Goal: Find specific page/section

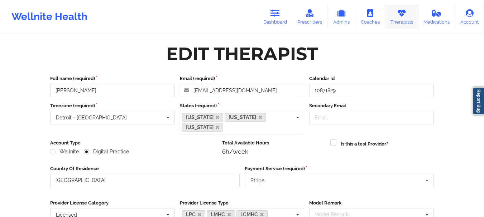
click at [391, 15] on link "Therapists" at bounding box center [401, 17] width 33 height 24
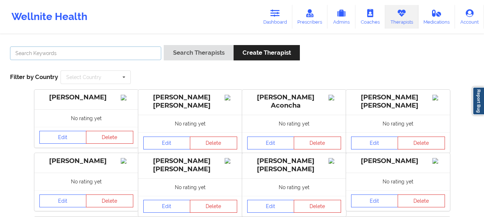
click at [87, 53] on input "text" at bounding box center [85, 54] width 151 height 14
type input "usha"
click at [164, 45] on button "Search Therapists" at bounding box center [198, 52] width 69 height 15
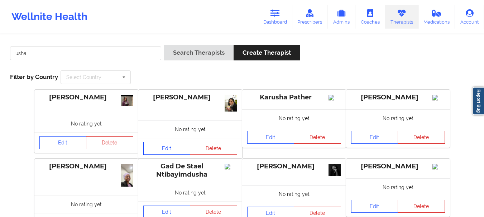
click at [164, 150] on link "Edit" at bounding box center [166, 148] width 47 height 13
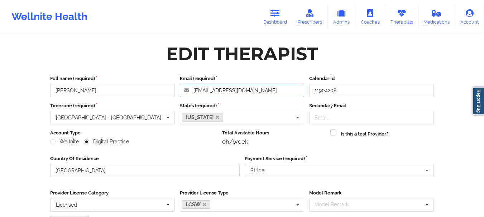
click at [269, 92] on input "ushamirpurilcsw@gmail.com" at bounding box center [242, 91] width 125 height 14
type input "ushamirpurilcsw@gmail.com"
click at [129, 63] on div "Edit Therapist" at bounding box center [242, 54] width 394 height 23
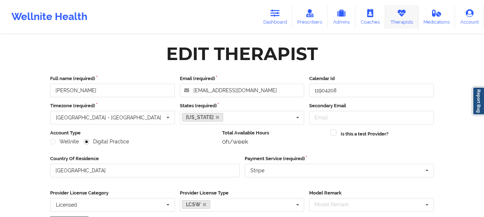
click at [409, 19] on link "Therapists" at bounding box center [401, 17] width 33 height 24
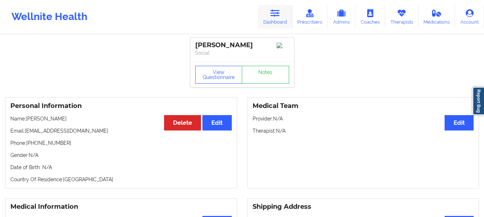
click at [274, 26] on link "Dashboard" at bounding box center [275, 17] width 34 height 24
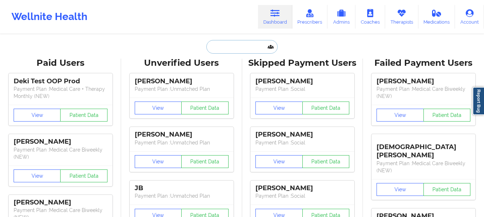
click at [239, 47] on input "text" at bounding box center [241, 47] width 71 height 14
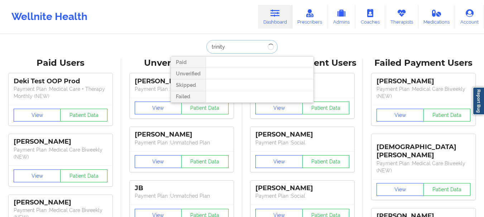
type input "trinity s"
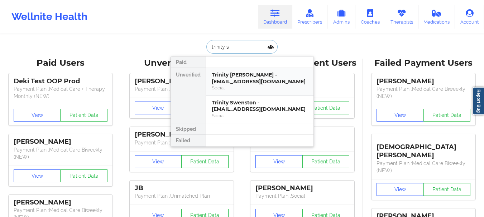
click at [262, 88] on div "Social" at bounding box center [260, 88] width 96 height 6
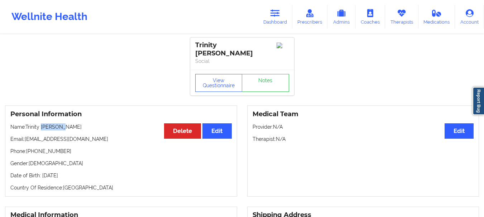
drag, startPoint x: 41, startPoint y: 120, endPoint x: 67, endPoint y: 118, distance: 26.2
click at [67, 124] on p "Name: [PERSON_NAME]" at bounding box center [120, 127] width 221 height 7
copy p "[PERSON_NAME]"
drag, startPoint x: 27, startPoint y: 121, endPoint x: 74, endPoint y: 116, distance: 47.5
click at [74, 116] on div "Personal Information Edit Delete Name: [PERSON_NAME] Email: [EMAIL_ADDRESS][DOM…" at bounding box center [121, 151] width 232 height 91
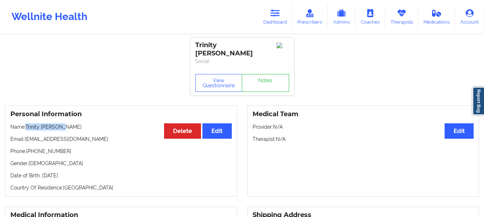
copy p "Trinity [PERSON_NAME]"
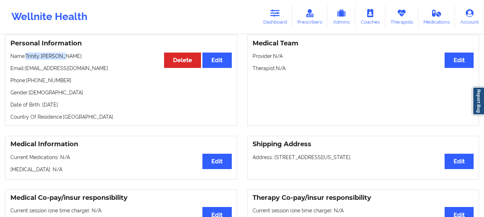
scroll to position [70, 0]
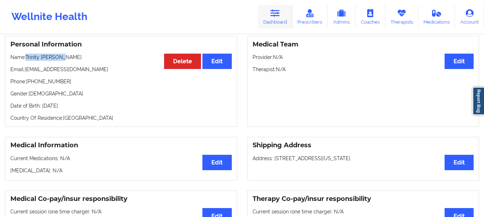
click at [282, 18] on link "Dashboard" at bounding box center [275, 17] width 34 height 24
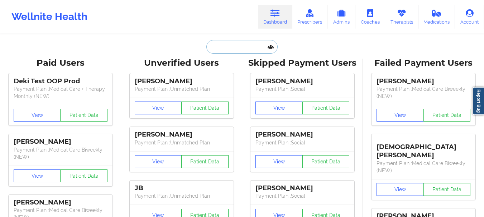
click at [247, 46] on input "text" at bounding box center [241, 47] width 71 height 14
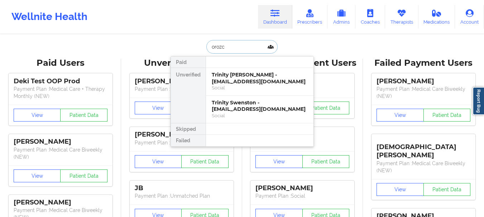
type input "[PERSON_NAME]"
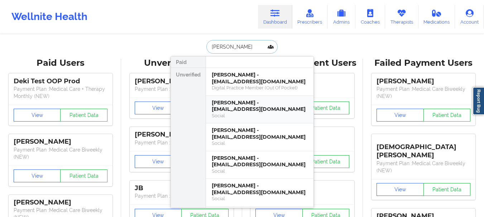
click at [228, 109] on div "[PERSON_NAME] - [EMAIL_ADDRESS][DOMAIN_NAME]" at bounding box center [260, 106] width 96 height 13
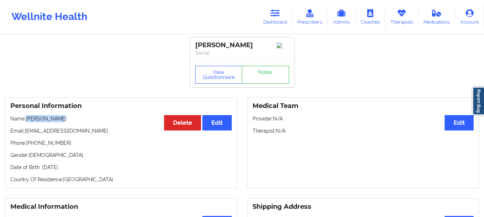
drag, startPoint x: 28, startPoint y: 120, endPoint x: 71, endPoint y: 121, distance: 43.4
click at [71, 121] on p "Name: [PERSON_NAME]" at bounding box center [120, 118] width 221 height 7
copy p "[PERSON_NAME]"
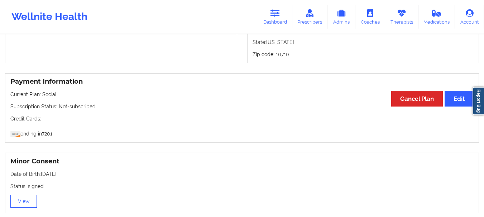
scroll to position [351, 0]
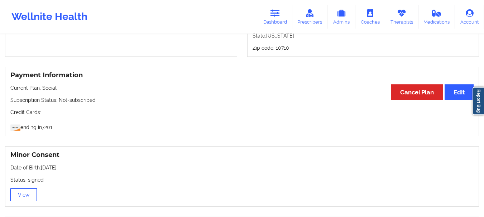
click at [25, 196] on button "View" at bounding box center [23, 195] width 27 height 13
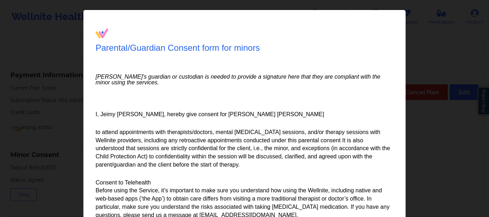
click at [433, 16] on div "Parental/Guardian Consent form for minors Minor's guardian or custodian is need…" at bounding box center [244, 108] width 489 height 217
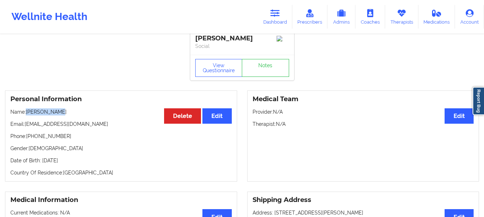
scroll to position [0, 0]
